Goal: Task Accomplishment & Management: Complete application form

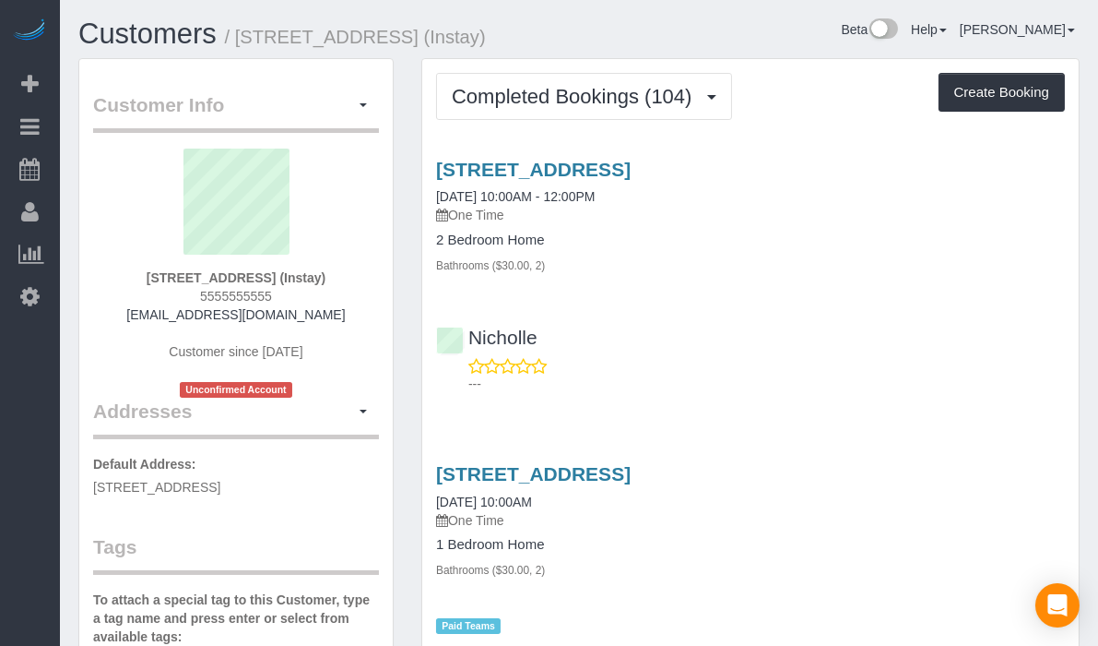
click at [739, 53] on div "Customers / [STREET_ADDRESS] (Instay) Beta Help Help Docs Take a Tour Contact S…" at bounding box center [579, 38] width 1029 height 40
click at [987, 94] on button "Create Booking" at bounding box center [1002, 92] width 126 height 39
select select "IA"
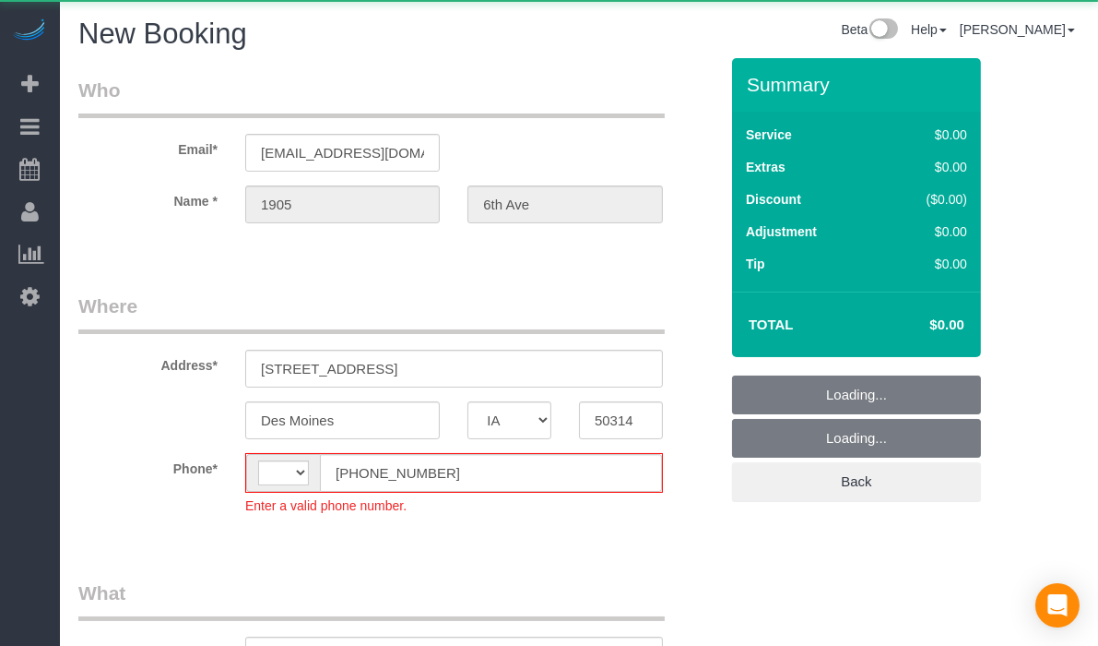
select select "string:[GEOGRAPHIC_DATA]"
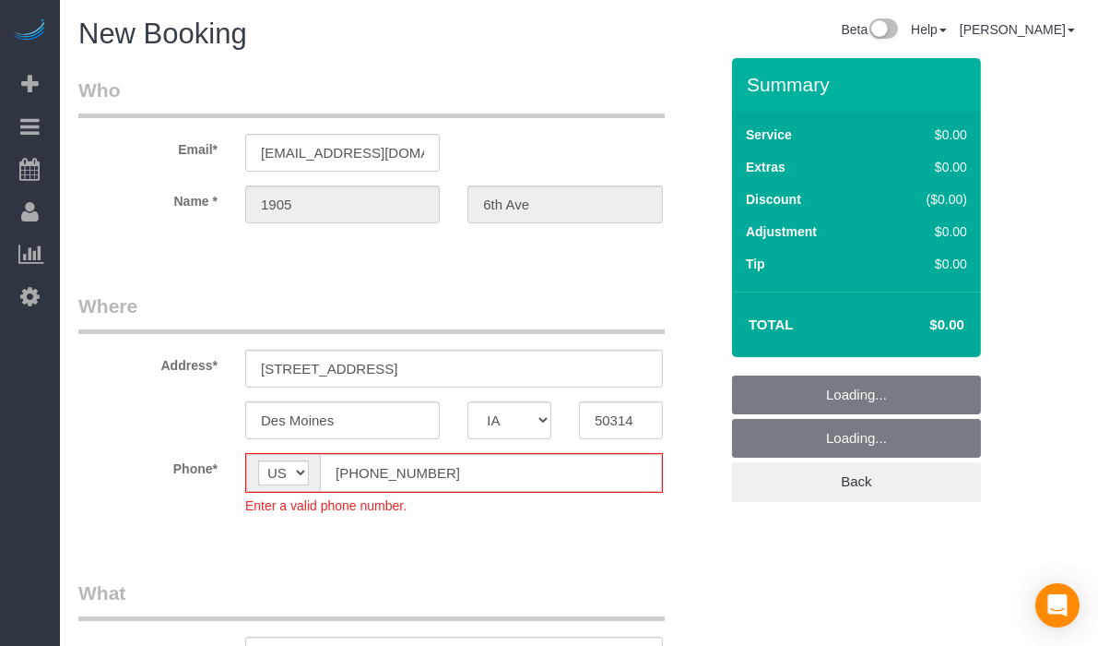
select select "object:1956"
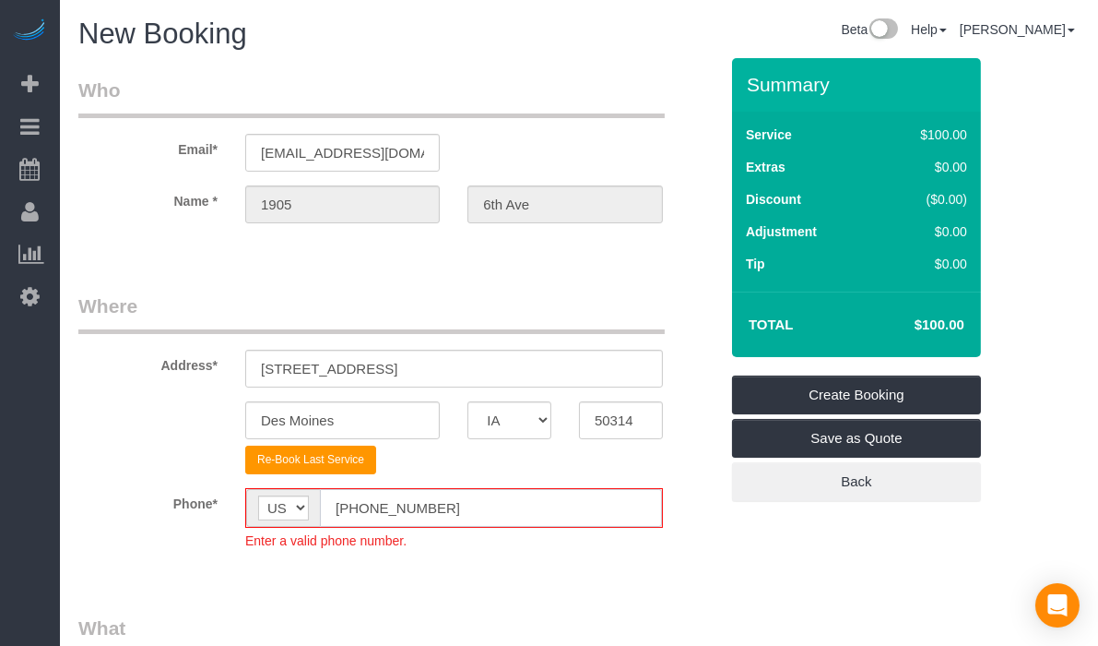
click at [354, 509] on input "[PHONE_NUMBER]" at bounding box center [491, 508] width 342 height 38
click at [350, 506] on input "[PHONE_NUMBER]" at bounding box center [491, 508] width 342 height 38
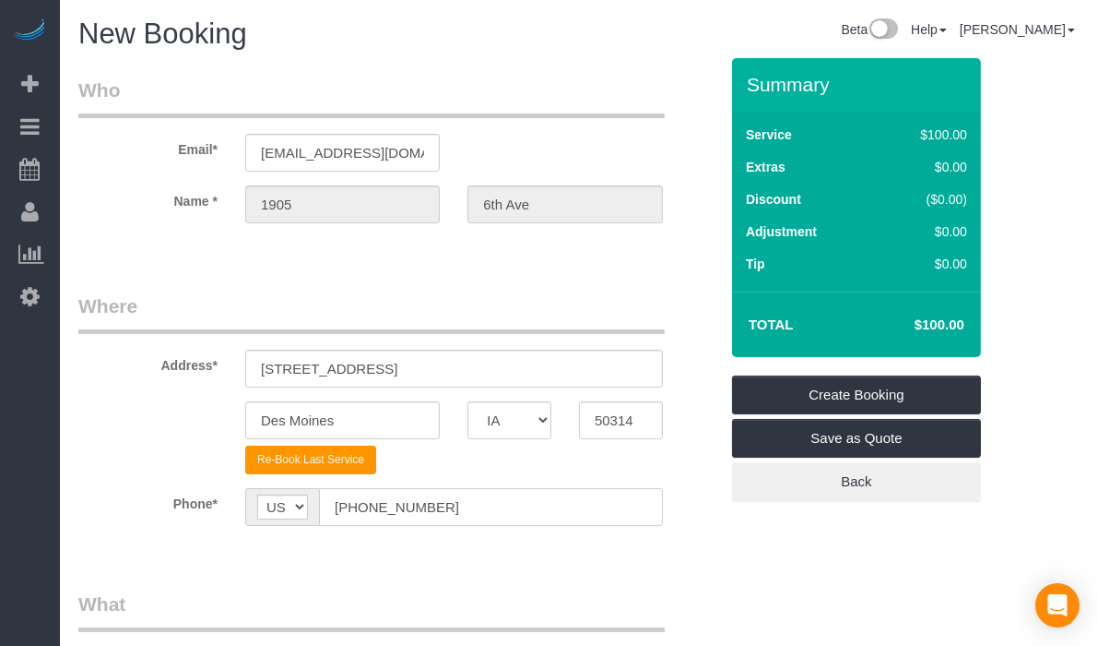
type input "[PHONE_NUMBER]"
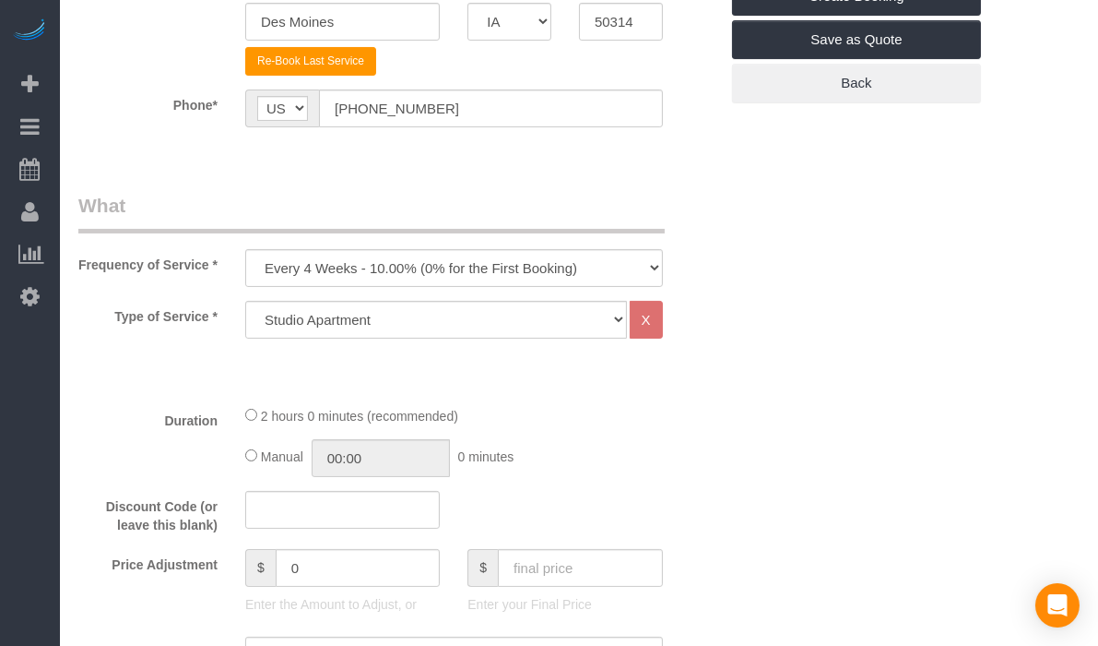
scroll to position [512, 0]
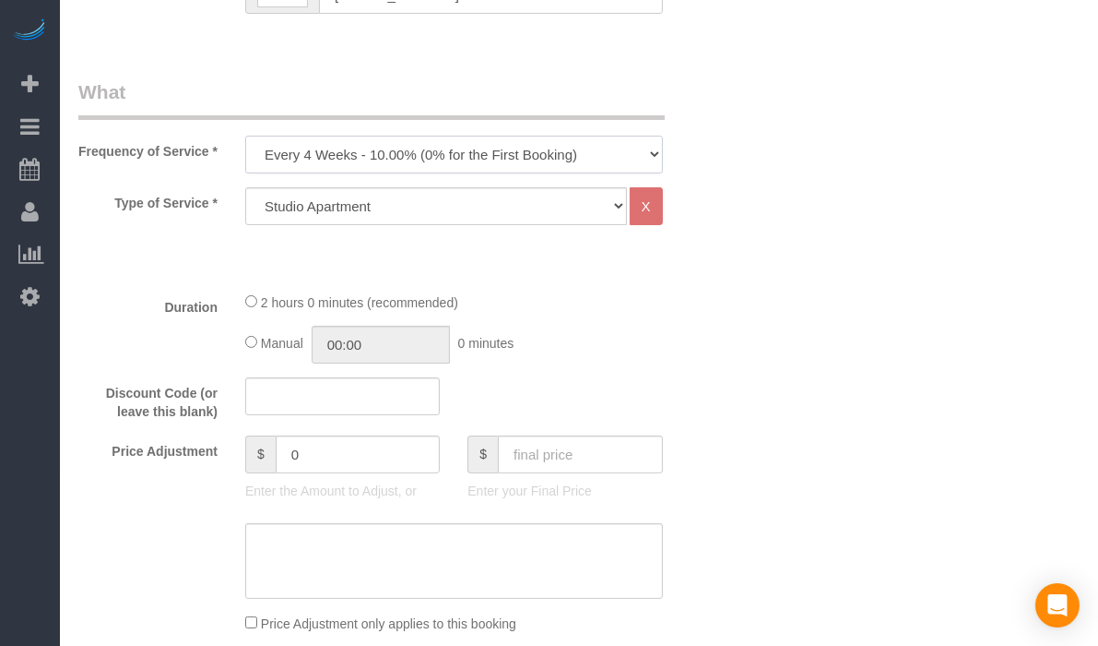
click at [580, 142] on select "Every 6 Weeks (0% for the First Booking) One Time Every 8 Weeks (0% for the Fir…" at bounding box center [454, 155] width 418 height 38
click at [245, 136] on select "Every 6 Weeks (0% for the First Booking) One Time Every 8 Weeks (0% for the Fir…" at bounding box center [454, 155] width 418 height 38
drag, startPoint x: 556, startPoint y: 149, endPoint x: 550, endPoint y: 169, distance: 20.4
click at [556, 149] on select "Every 6 Weeks (0% for the First Booking) One Time Every 8 Weeks (0% for the Fir…" at bounding box center [454, 155] width 418 height 38
select select "object:1958"
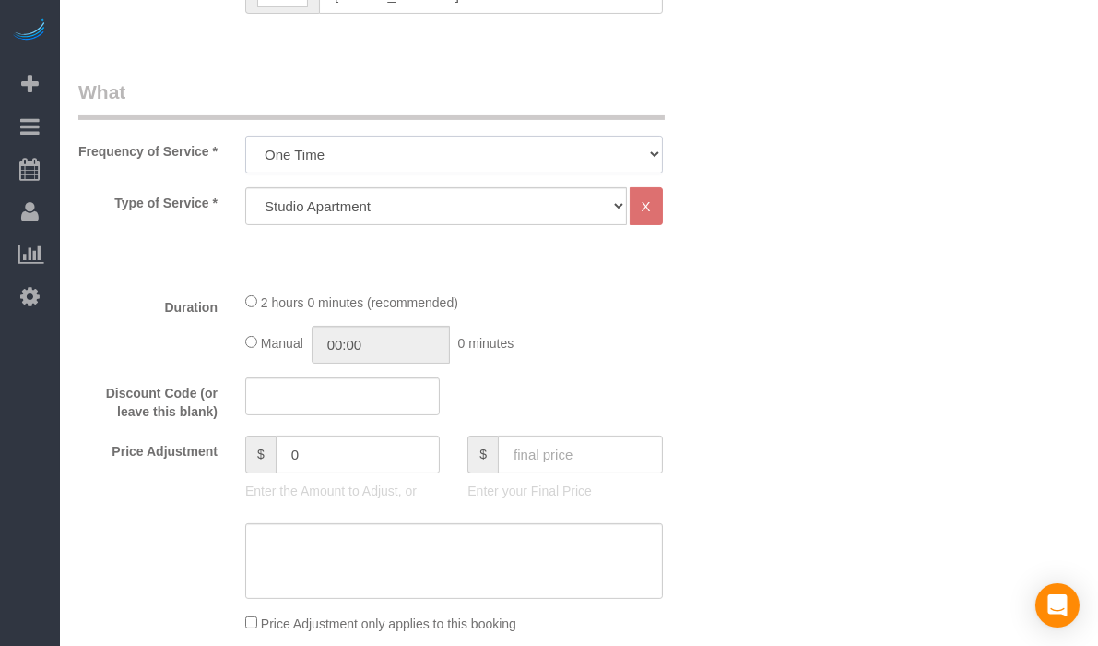
click at [245, 136] on select "Every 6 Weeks (0% for the First Booking) One Time Every 8 Weeks (0% for the Fir…" at bounding box center [454, 155] width 418 height 38
drag, startPoint x: 722, startPoint y: 319, endPoint x: 576, endPoint y: 314, distance: 145.8
drag, startPoint x: 576, startPoint y: 314, endPoint x: 547, endPoint y: 269, distance: 54.0
click at [560, 281] on fieldset "What Frequency of Service * Every 6 Weeks (0% for the First Booking) One Time E…" at bounding box center [398, 571] width 640 height 986
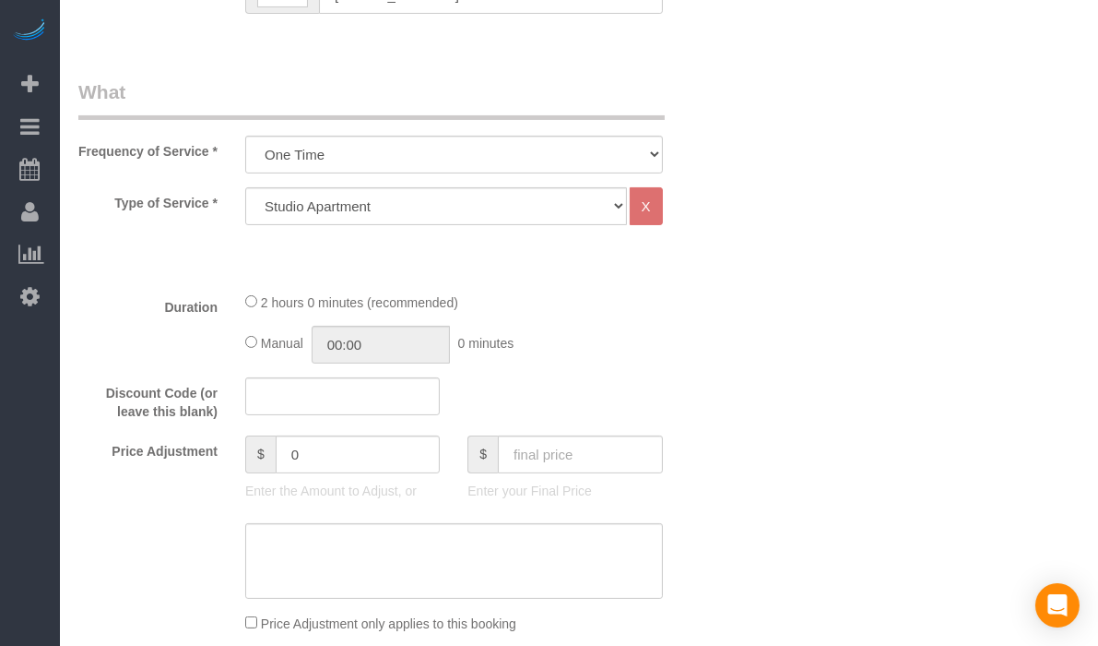
drag, startPoint x: 535, startPoint y: 245, endPoint x: 531, endPoint y: 216, distance: 29.7
click at [535, 243] on div "Type of Service * Studio Apartment 1 Bedroom Home 2 Bedroom Home 3 Bedroom Home…" at bounding box center [398, 231] width 640 height 89
click at [531, 208] on select "Studio Apartment 1 Bedroom Home 2 Bedroom Home 3 Bedroom Home 4 Bedroom Home 5 …" at bounding box center [436, 206] width 382 height 38
select select "18"
click at [245, 187] on select "Studio Apartment 1 Bedroom Home 2 Bedroom Home 3 Bedroom Home 4 Bedroom Home 5 …" at bounding box center [436, 206] width 382 height 38
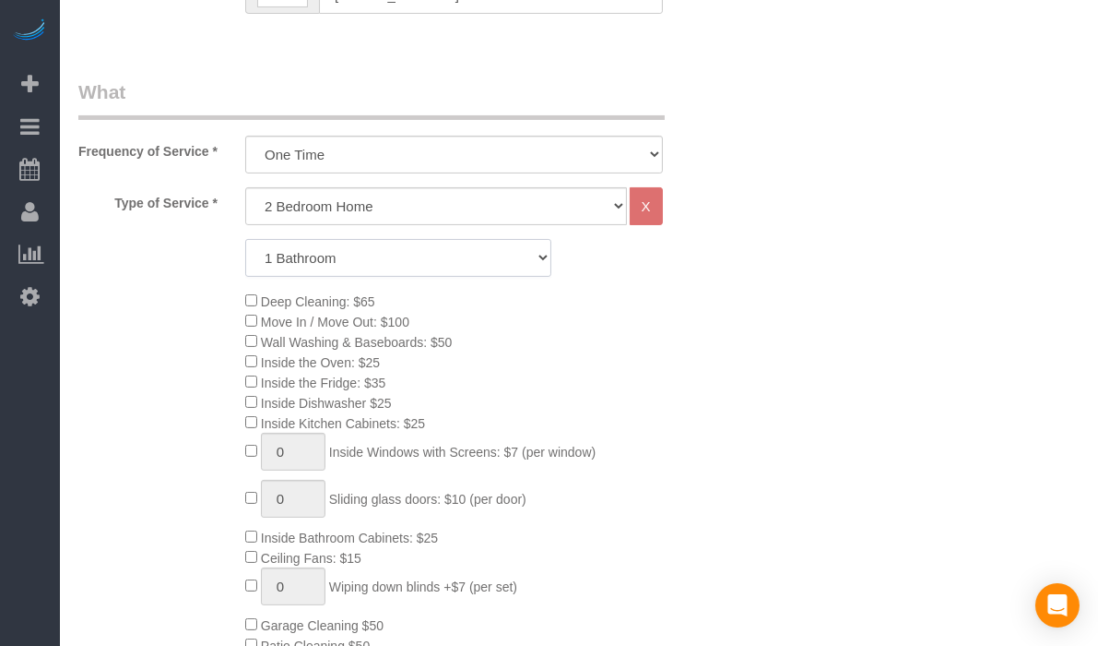
click at [513, 259] on select "1 Bathroom 2 Bathrooms 3 Bathrooms 4 Bathrooms 5 Bathrooms 6 Bathrooms" at bounding box center [398, 258] width 306 height 38
click at [245, 239] on select "1 Bathroom 2 Bathrooms 3 Bathrooms 4 Bathrooms 5 Bathrooms 6 Bathrooms" at bounding box center [398, 258] width 306 height 38
click at [498, 244] on select "1 Bathroom 2 Bathrooms 3 Bathrooms 4 Bathrooms 5 Bathrooms 6 Bathrooms" at bounding box center [398, 258] width 306 height 38
select select "2"
click at [245, 239] on select "1 Bathroom 2 Bathrooms 3 Bathrooms 4 Bathrooms 5 Bathrooms 6 Bathrooms" at bounding box center [398, 258] width 306 height 38
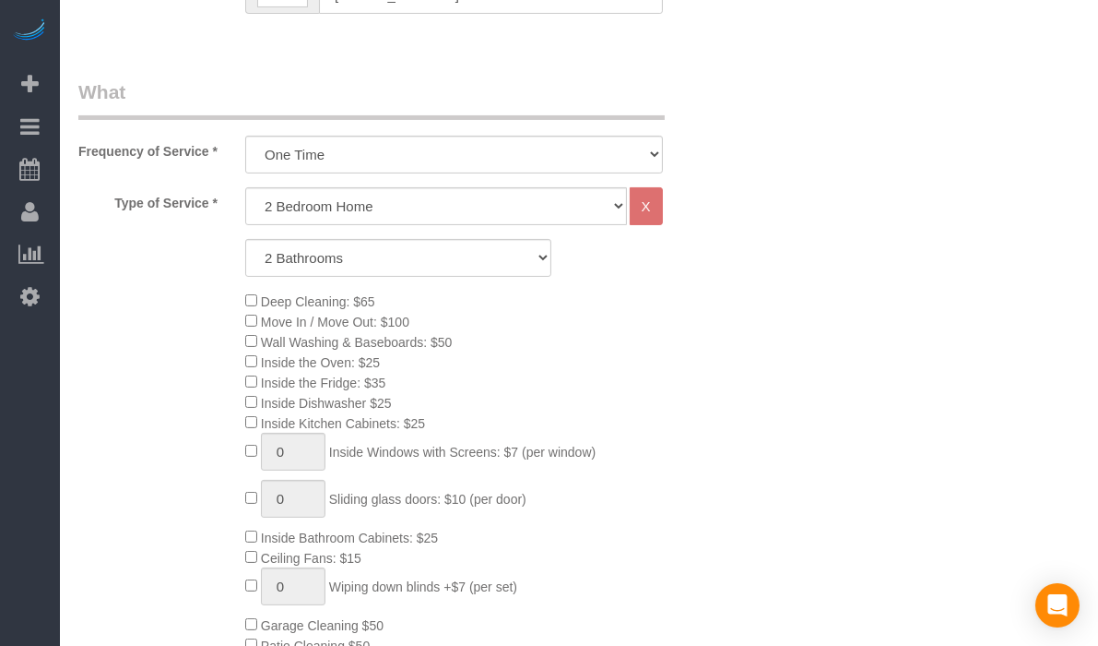
drag, startPoint x: 739, startPoint y: 351, endPoint x: 635, endPoint y: 367, distance: 104.5
click at [635, 367] on div "Deep Cleaning: $65 Move In / Move Out: $100 Wall Washing & Baseboards: $50 Insi…" at bounding box center [481, 492] width 501 height 405
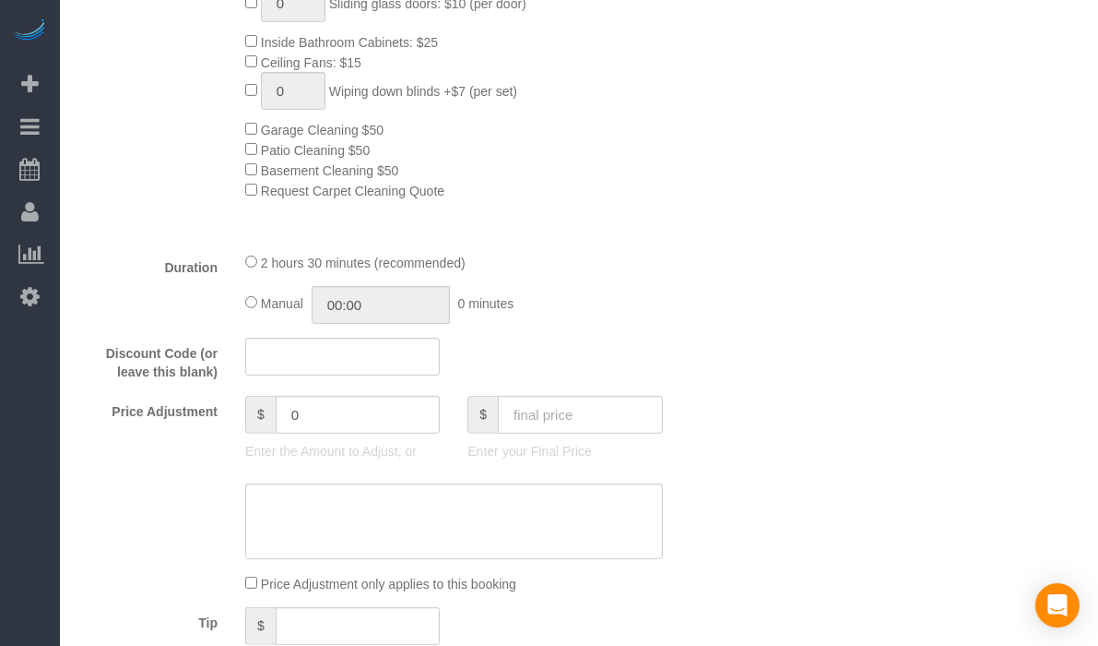
scroll to position [1127, 0]
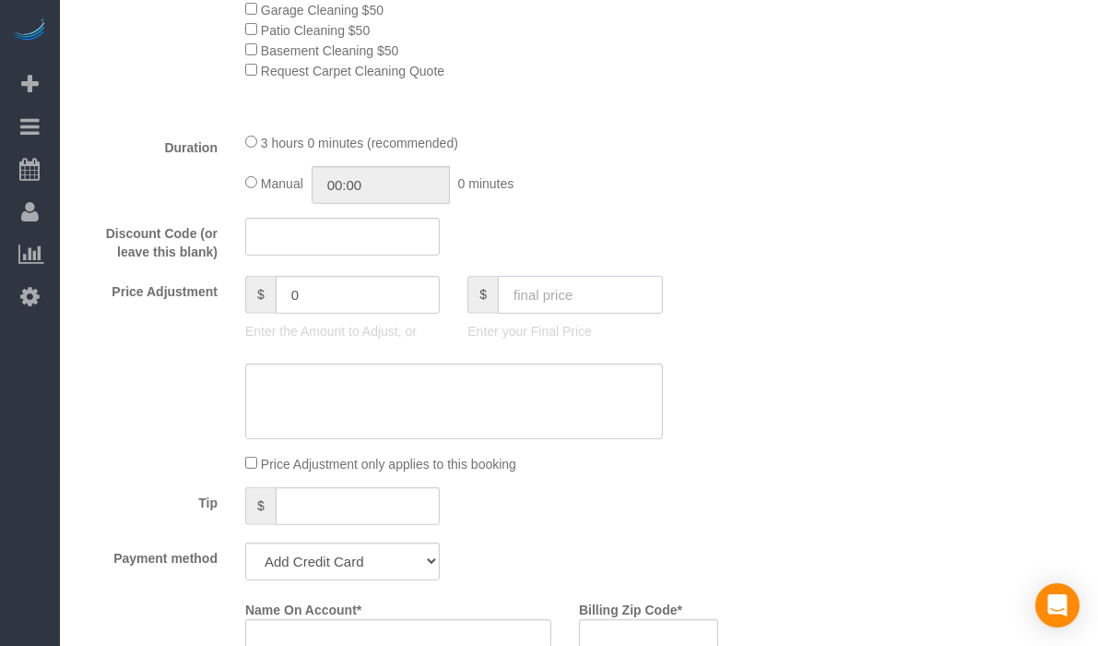
click at [572, 290] on input "text" at bounding box center [580, 295] width 165 height 38
type input "95"
type input "-94"
click at [691, 244] on div "Discount Code (or leave this blank)" at bounding box center [399, 240] width 668 height 44
click at [369, 580] on select "Add Credit Card Cash Check Paypal" at bounding box center [342, 561] width 195 height 38
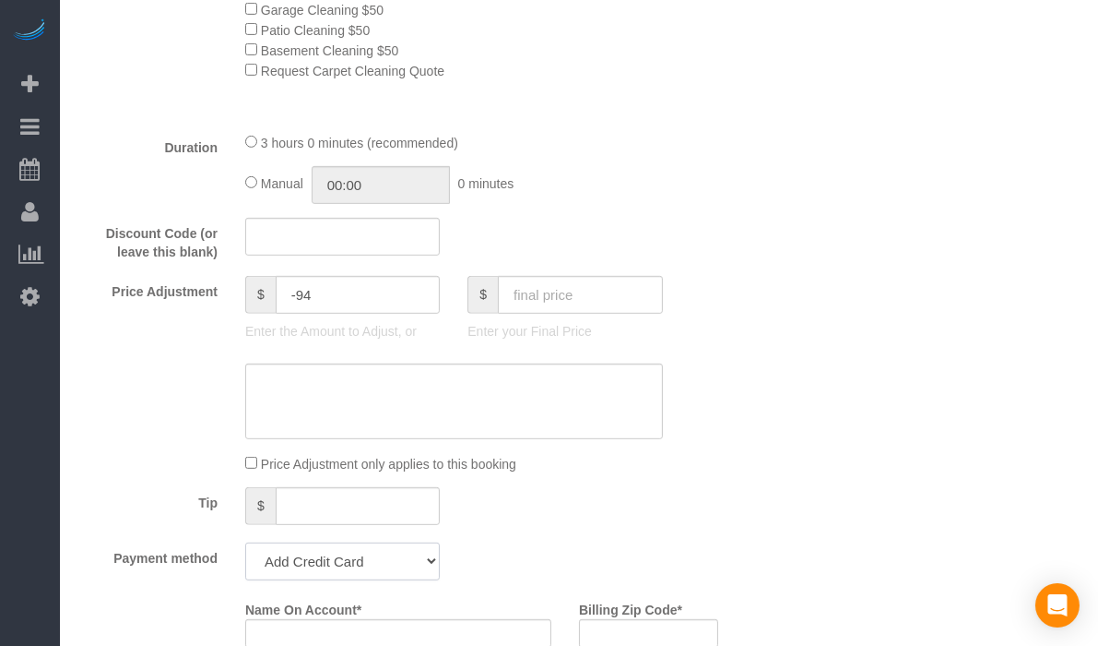
select select "string:check"
click at [245, 550] on select "Add Credit Card Cash Check Paypal" at bounding box center [342, 561] width 195 height 38
click at [717, 525] on div "Tip $" at bounding box center [399, 507] width 668 height 41
drag, startPoint x: 736, startPoint y: 527, endPoint x: 643, endPoint y: 525, distance: 93.2
click at [644, 526] on div "Tip $" at bounding box center [399, 507] width 668 height 41
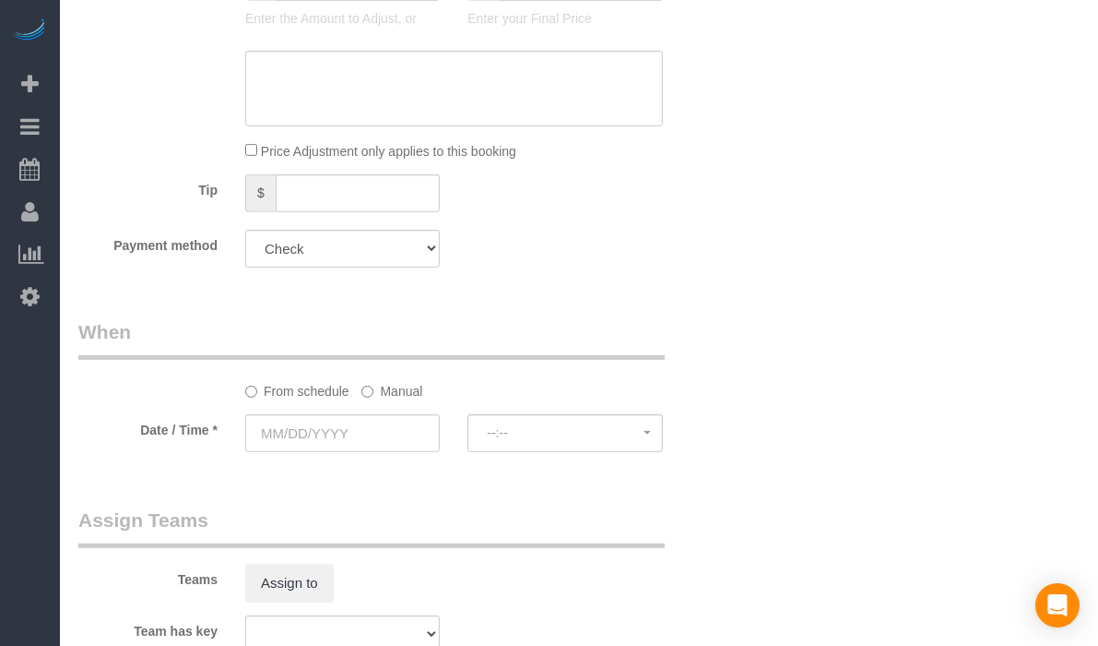
scroll to position [1639, 0]
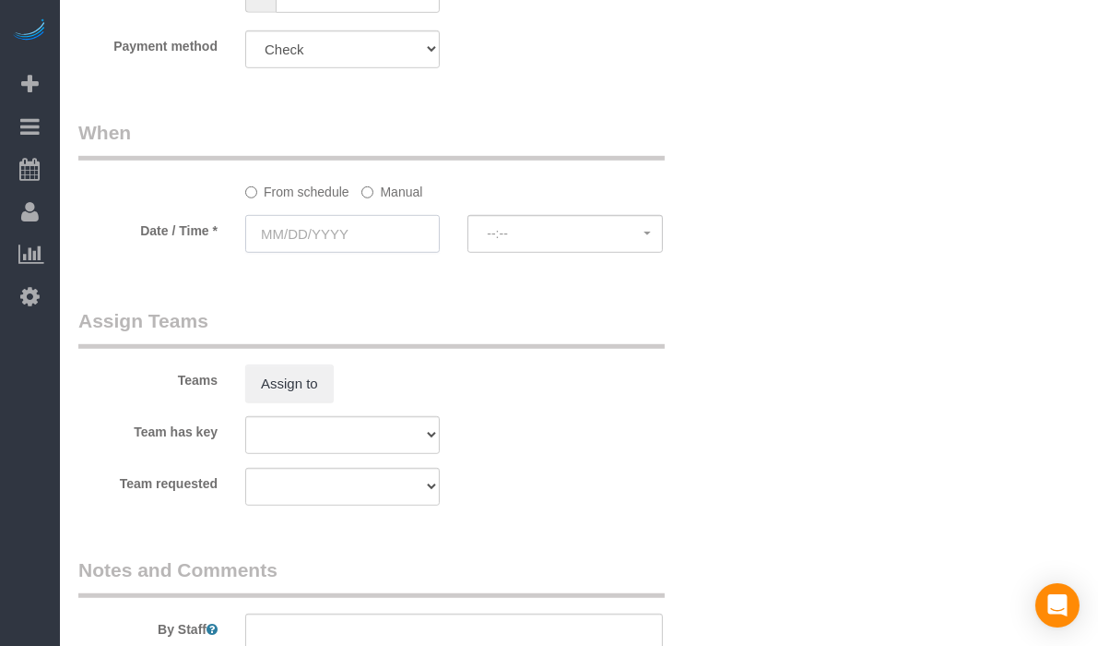
click at [361, 223] on input "text" at bounding box center [342, 234] width 195 height 38
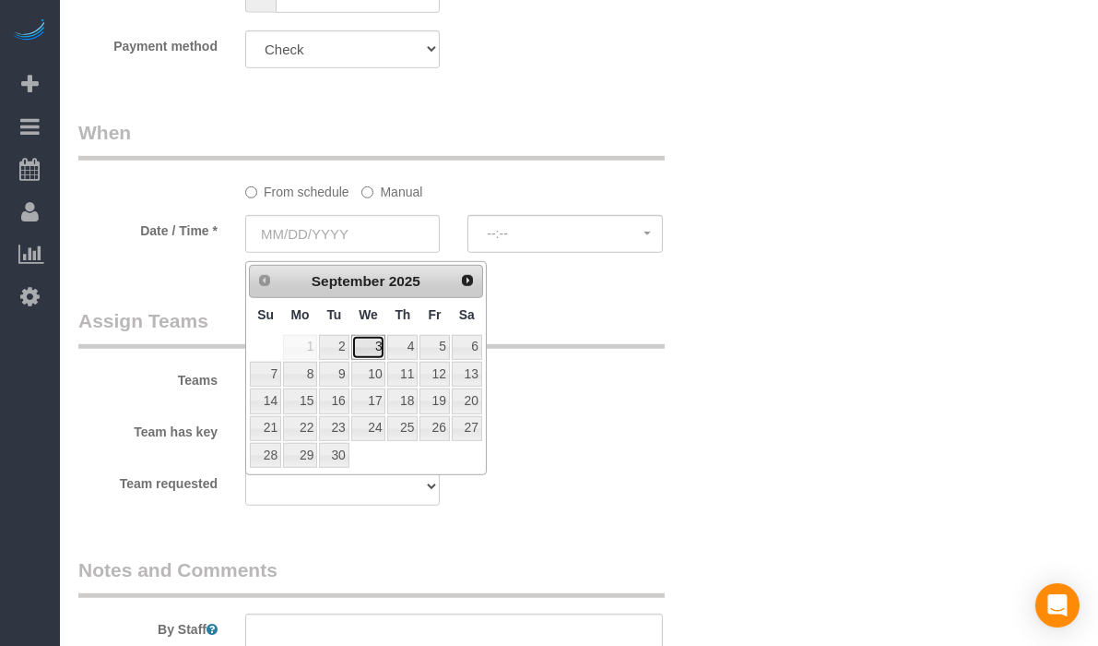
click at [382, 350] on link "3" at bounding box center [368, 347] width 35 height 25
type input "[DATE]"
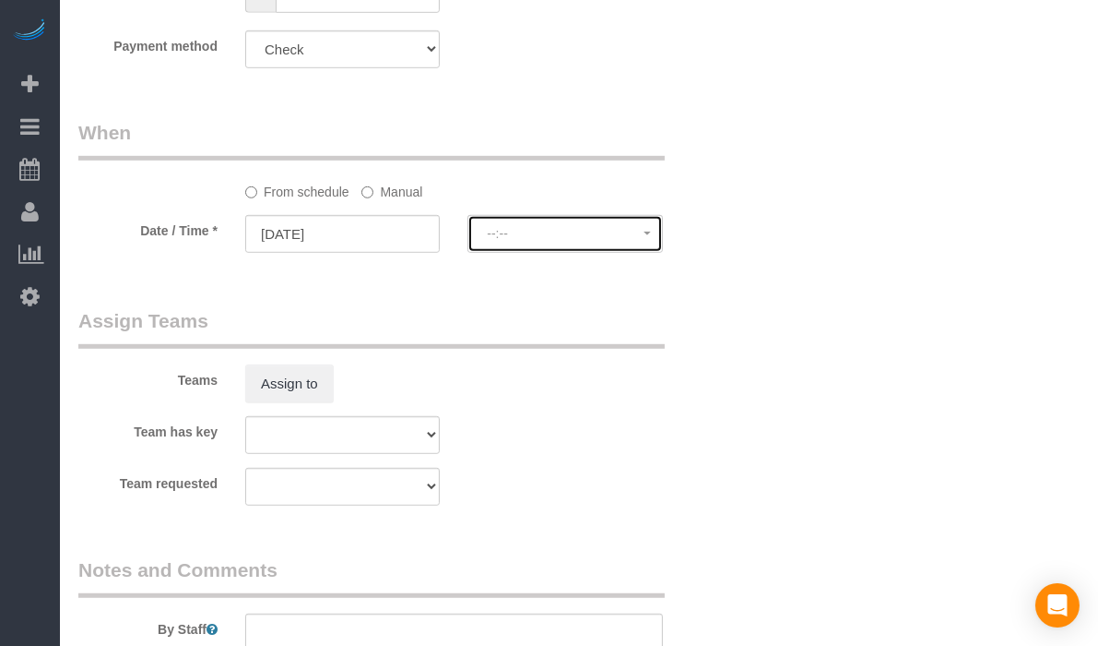
click at [516, 241] on span "--:--" at bounding box center [565, 233] width 156 height 15
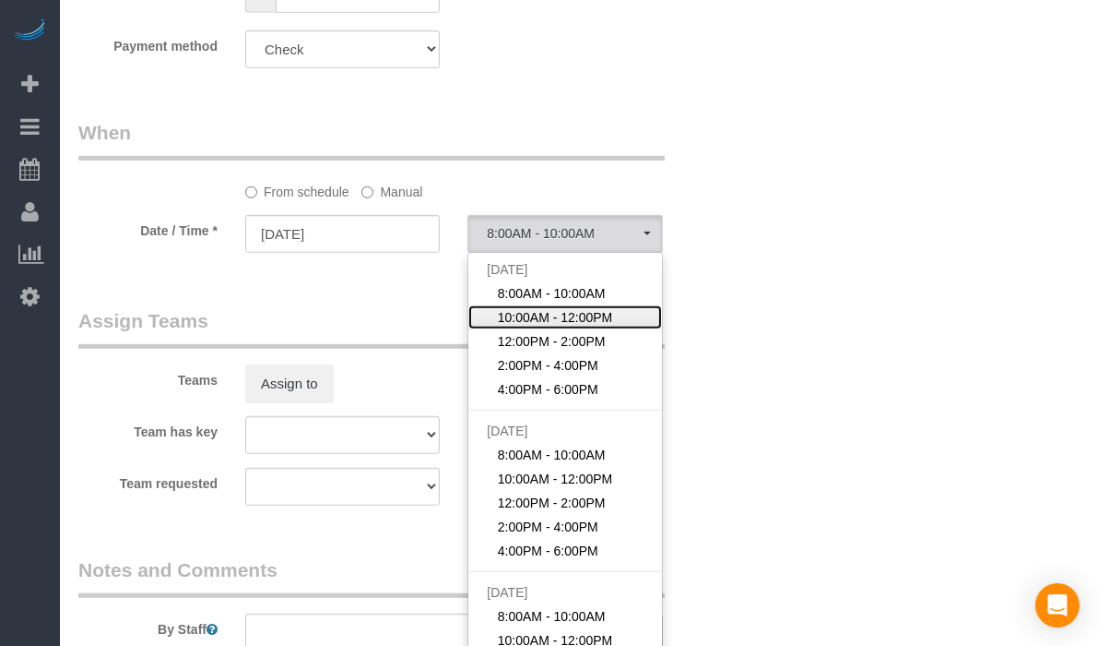
click at [567, 315] on span "10:00AM - 12:00PM" at bounding box center [555, 317] width 115 height 18
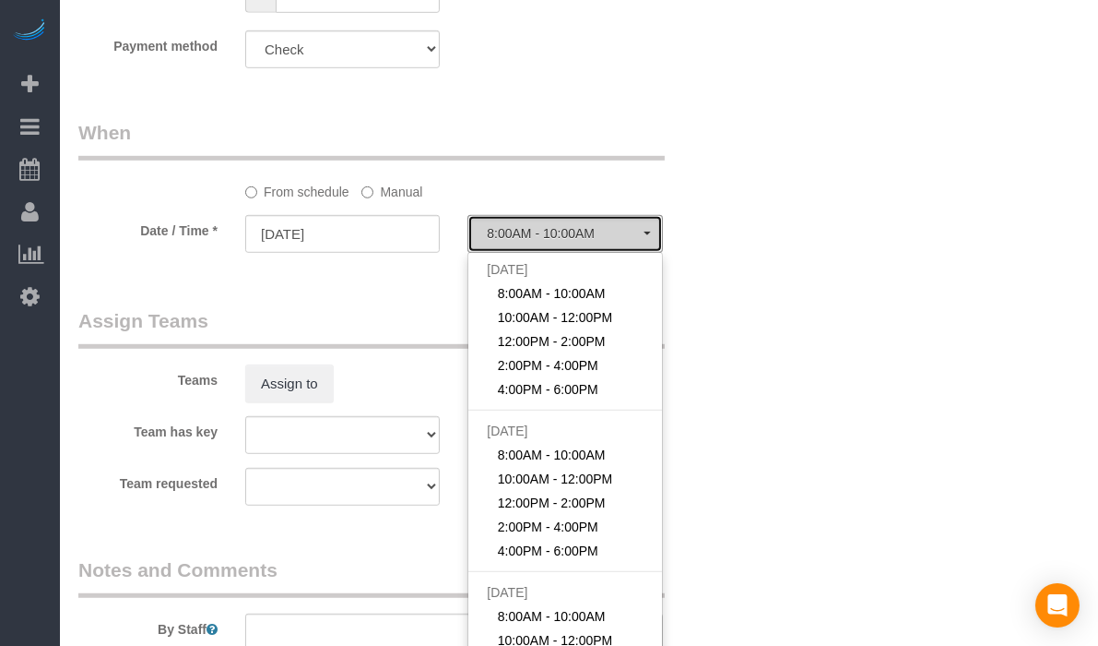
select select "spot2"
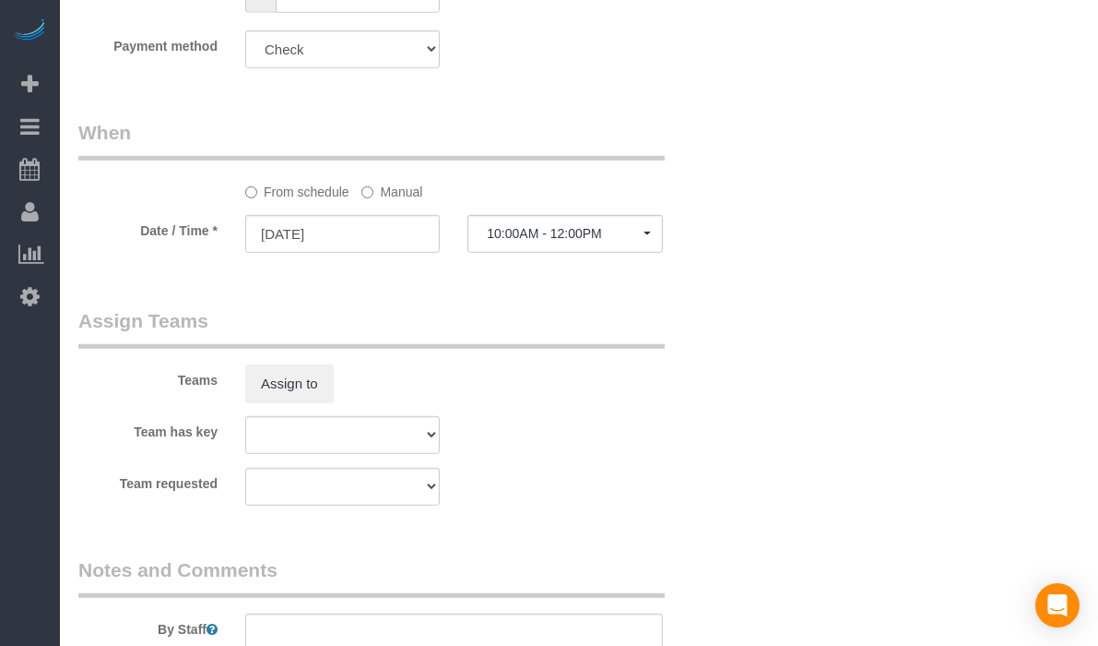
drag, startPoint x: 675, startPoint y: 310, endPoint x: 642, endPoint y: 310, distance: 33.2
drag, startPoint x: 642, startPoint y: 310, endPoint x: 545, endPoint y: 304, distance: 97.0
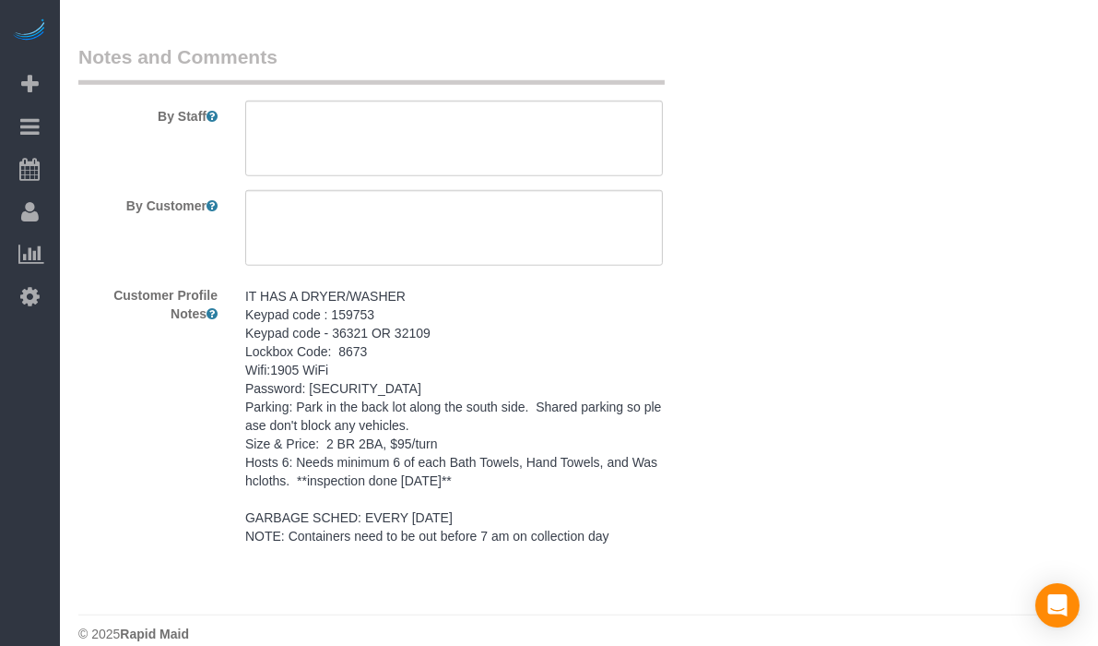
click at [487, 389] on pre "IT HAS A DRYER/WASHER Keypad code : 159753 Keypad code - 36321 OR 32109 Lockbox…" at bounding box center [454, 416] width 418 height 258
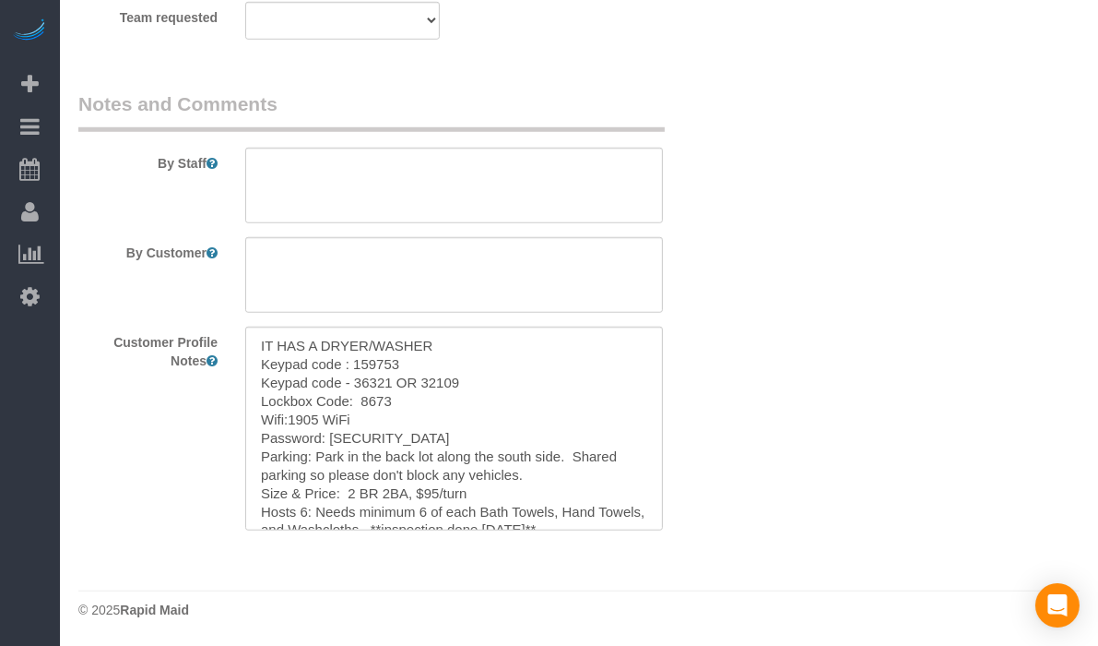
scroll to position [2110, 0]
click at [487, 389] on textarea "IT HAS A DRYER/WASHER Keypad code : 159753 Keypad code - 36321 OR 32109 Lockbox…" at bounding box center [454, 428] width 418 height 204
click at [581, 175] on textarea at bounding box center [454, 186] width 418 height 76
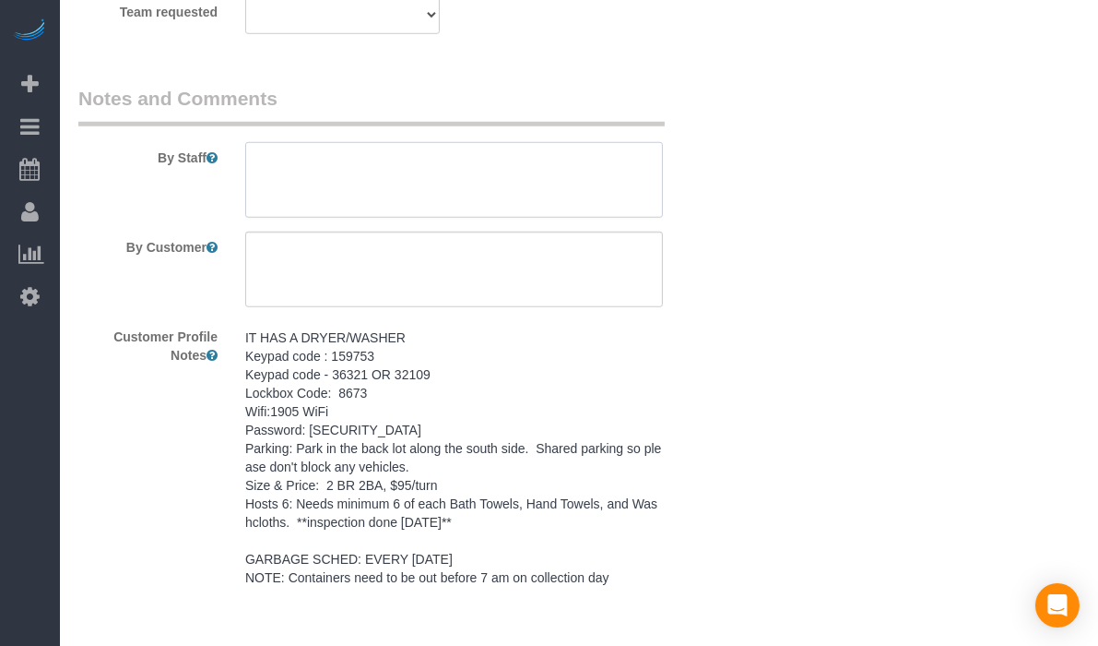
paste textarea "IT HAS A DRYER/WASHER Keypad code : 159753 Keypad code - 36321 OR 32109 Lockbox…"
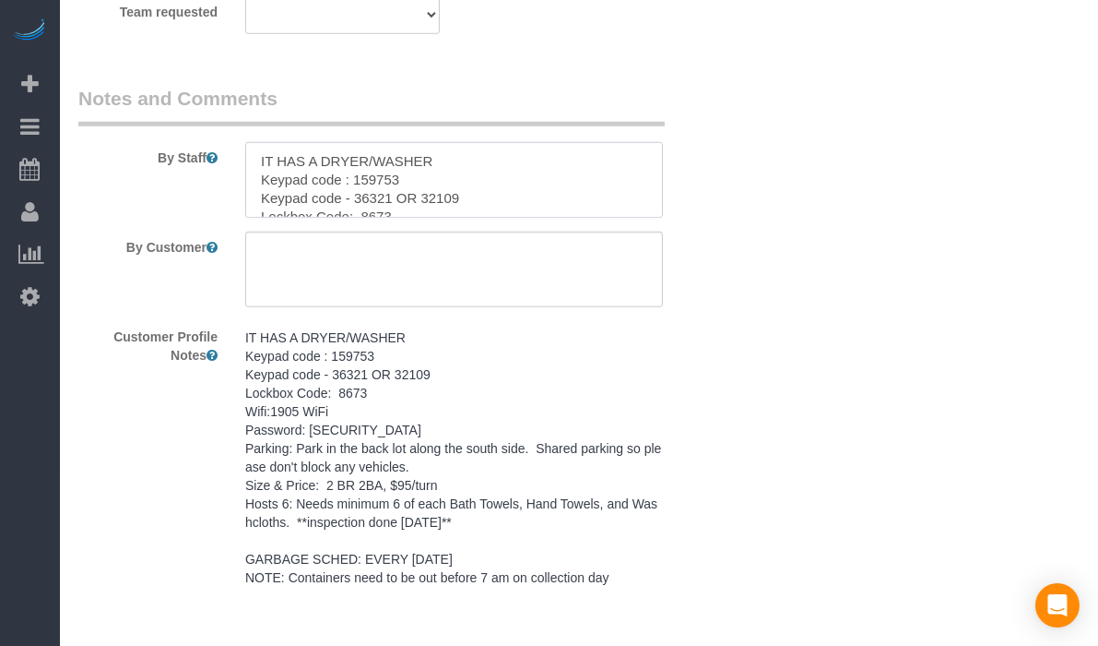
scroll to position [209, 0]
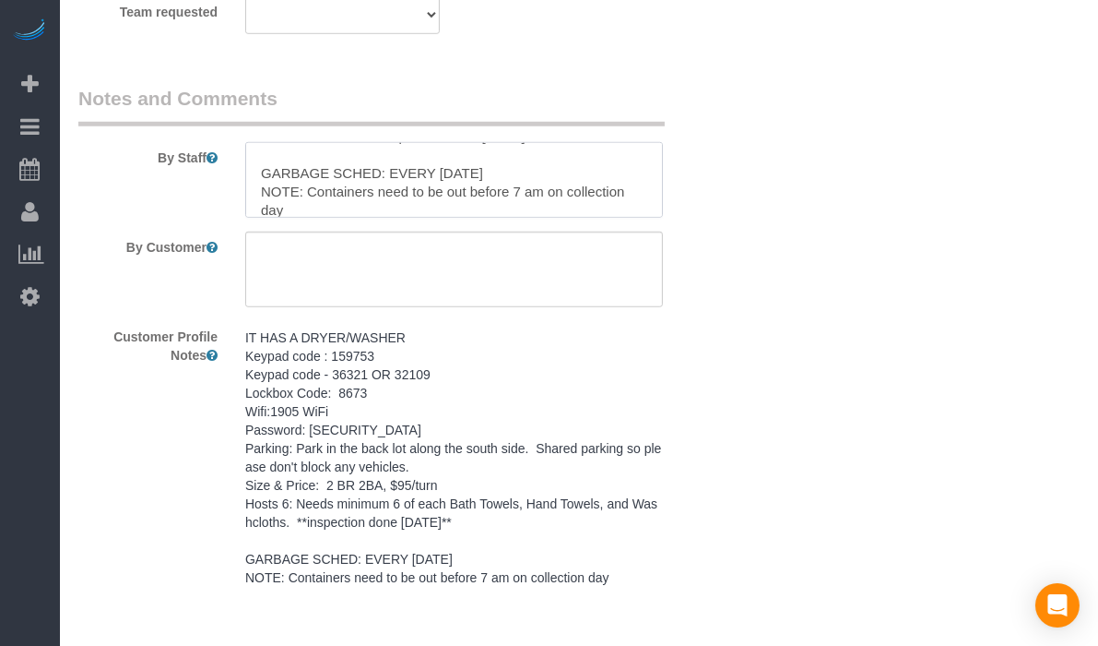
type textarea "IT HAS A DRYER/WASHER Keypad code : 159753 Keypad code - 36321 OR 32109 Lockbox…"
drag, startPoint x: 954, startPoint y: 342, endPoint x: 960, endPoint y: 363, distance: 21.9
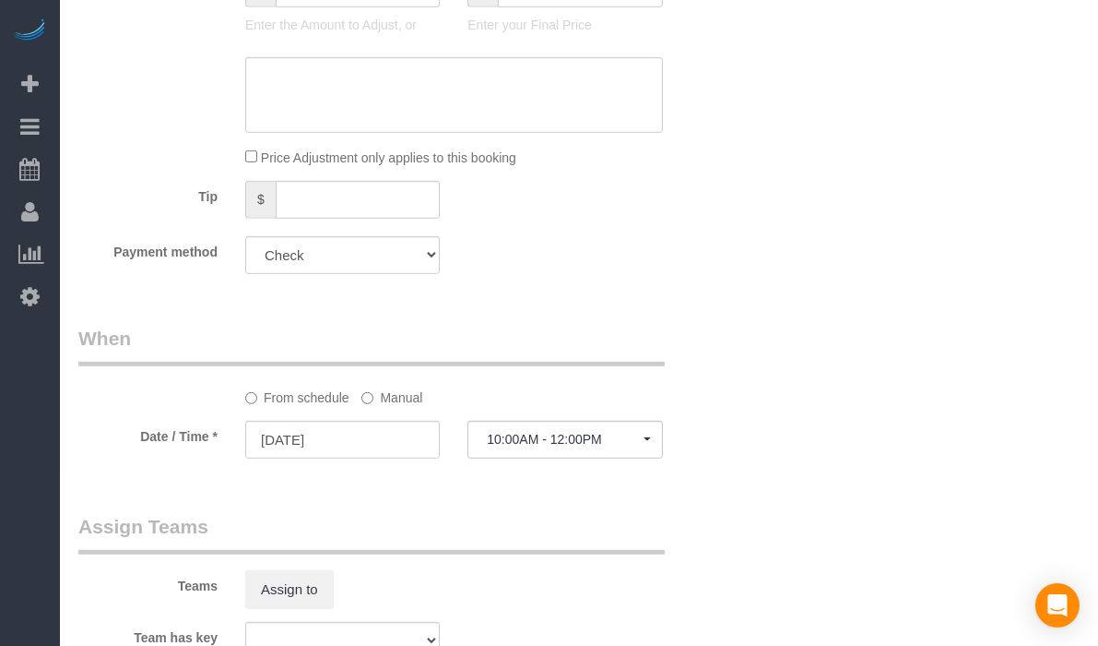
scroll to position [1458, 0]
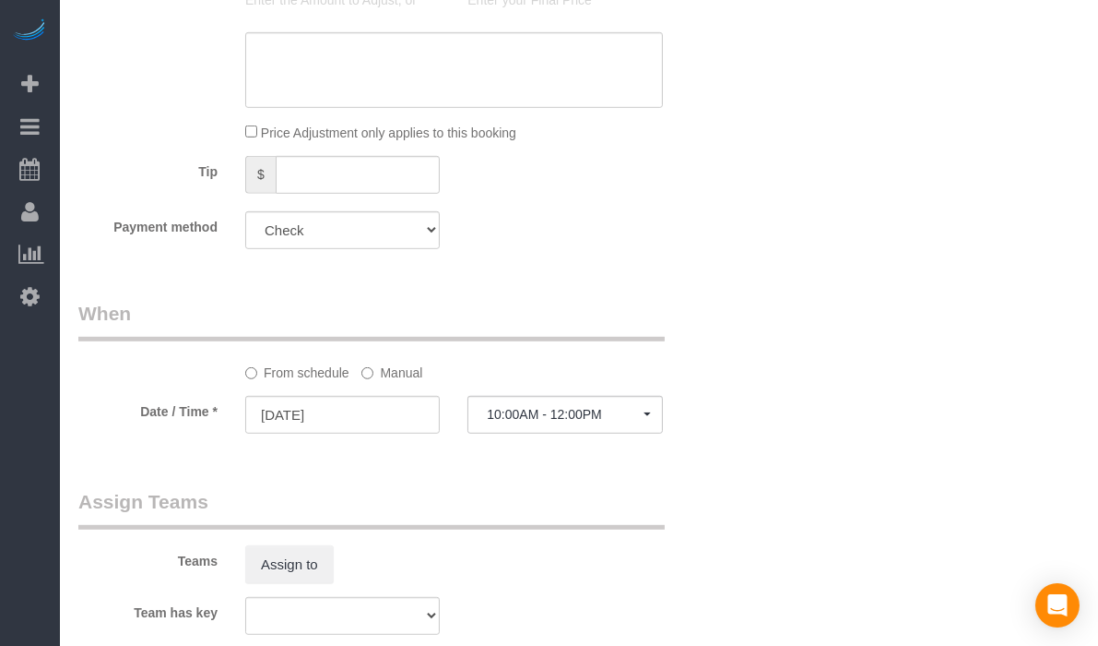
click at [390, 382] on label "Manual" at bounding box center [392, 369] width 61 height 25
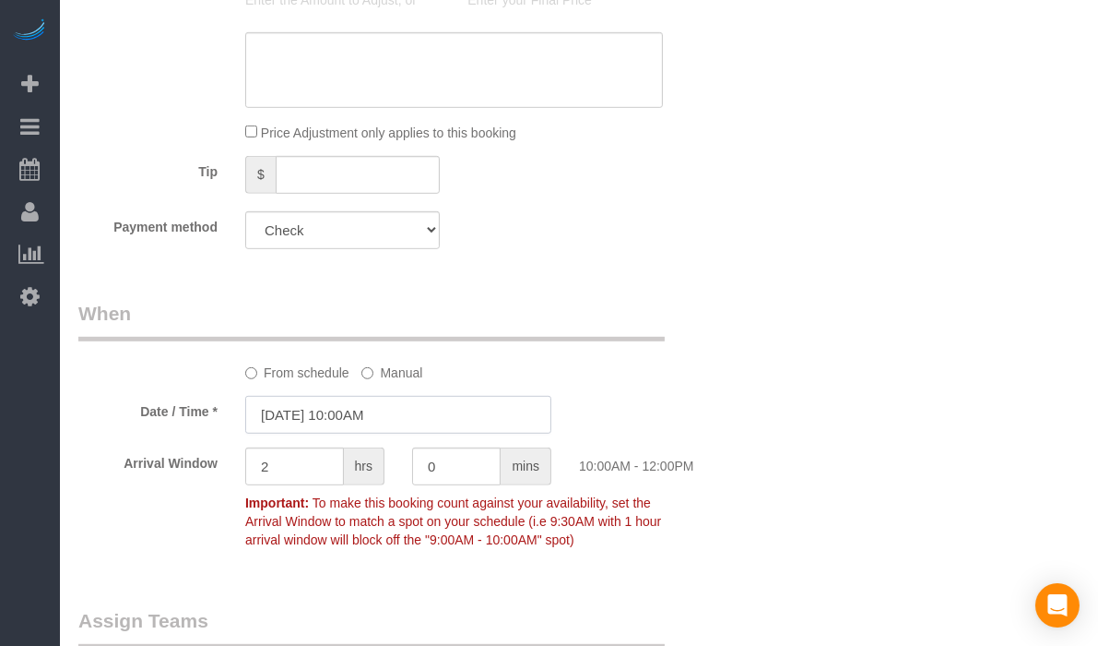
click at [376, 420] on input "[DATE] 10:00AM" at bounding box center [398, 415] width 306 height 38
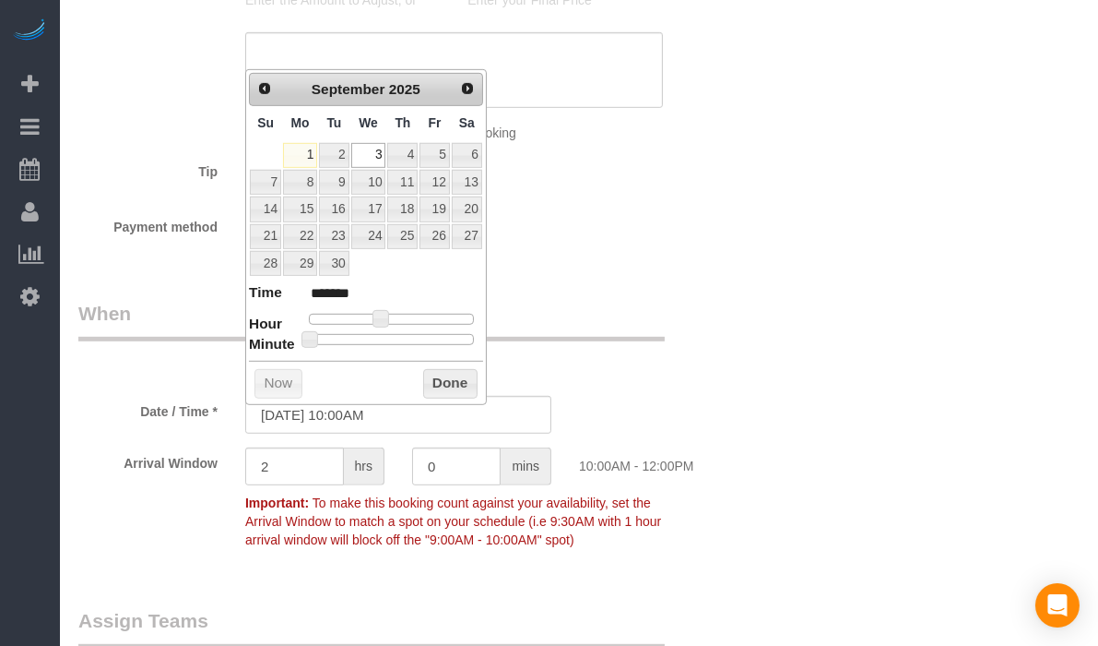
type input "[DATE] 10:25AM"
type input "*******"
click at [391, 340] on div at bounding box center [391, 339] width 165 height 11
type input "[DATE] 10:30AM"
type input "*******"
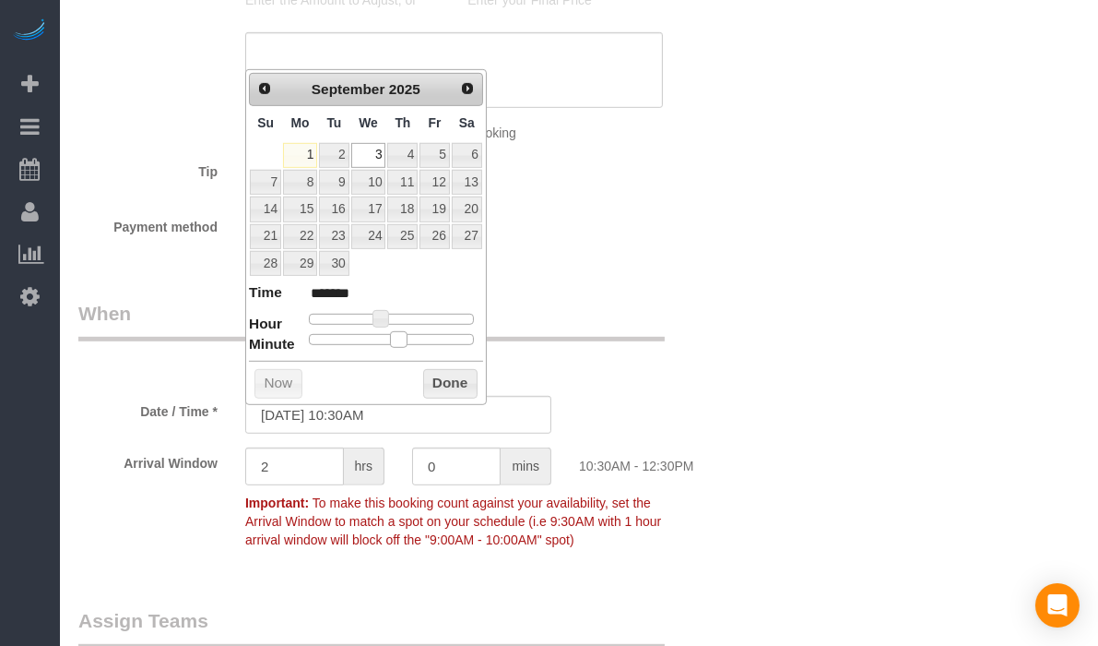
drag, startPoint x: 386, startPoint y: 343, endPoint x: 397, endPoint y: 343, distance: 10.1
click at [397, 343] on span at bounding box center [398, 339] width 17 height 17
click at [446, 382] on button "Done" at bounding box center [450, 384] width 54 height 30
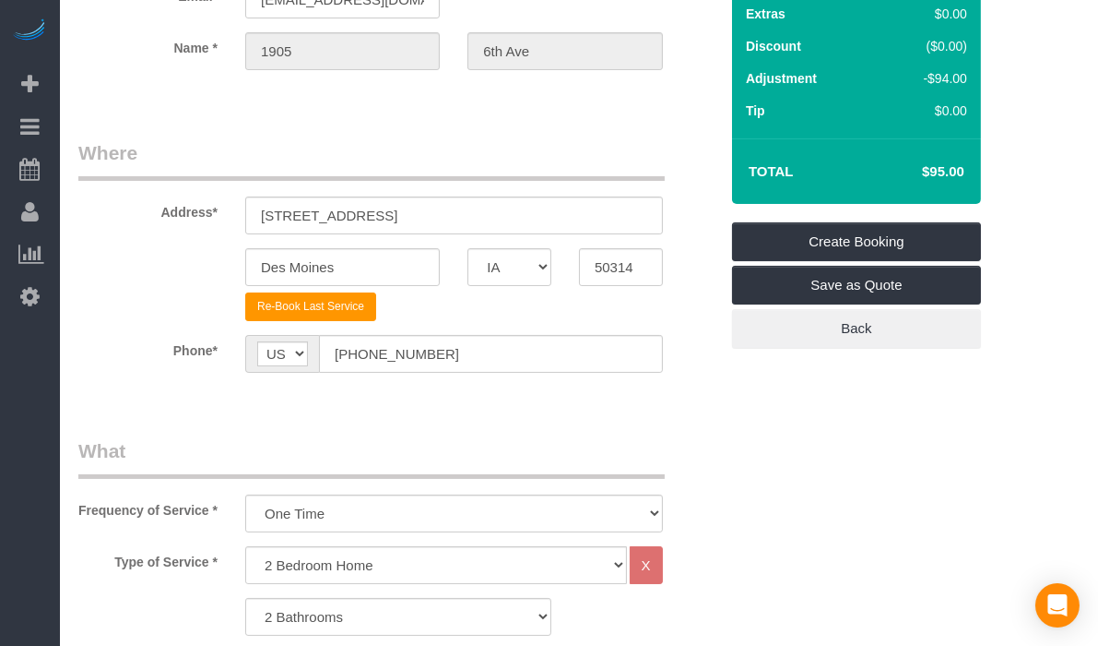
scroll to position [76, 0]
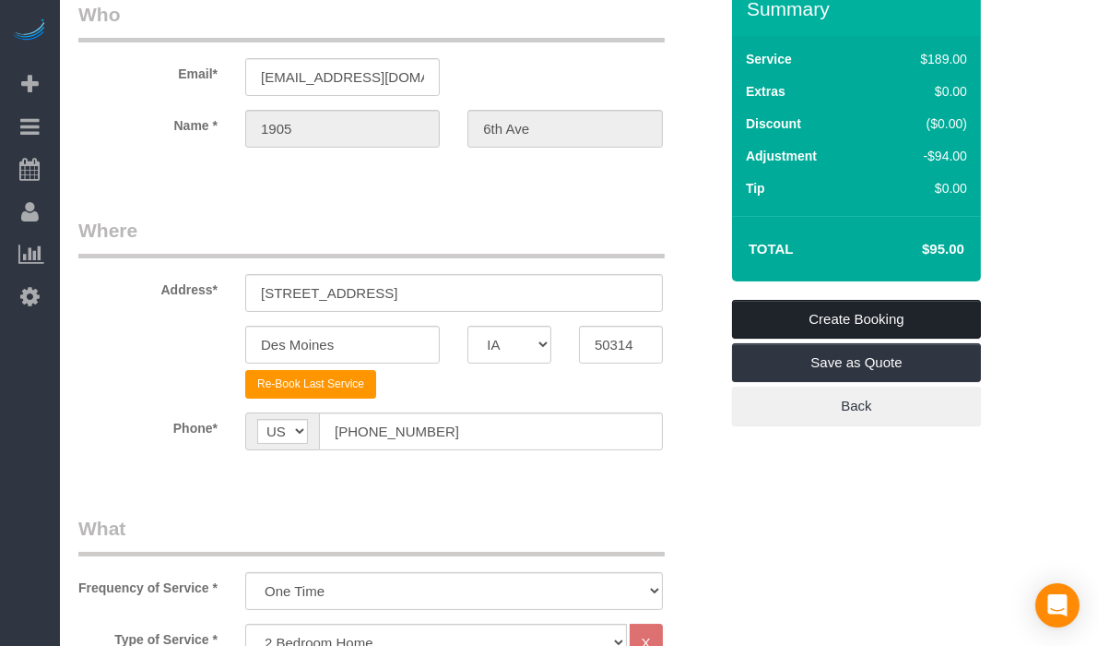
drag, startPoint x: 880, startPoint y: 299, endPoint x: 883, endPoint y: 315, distance: 16.8
click at [880, 300] on link "Create Booking" at bounding box center [856, 319] width 249 height 39
